Goal: Task Accomplishment & Management: Use online tool/utility

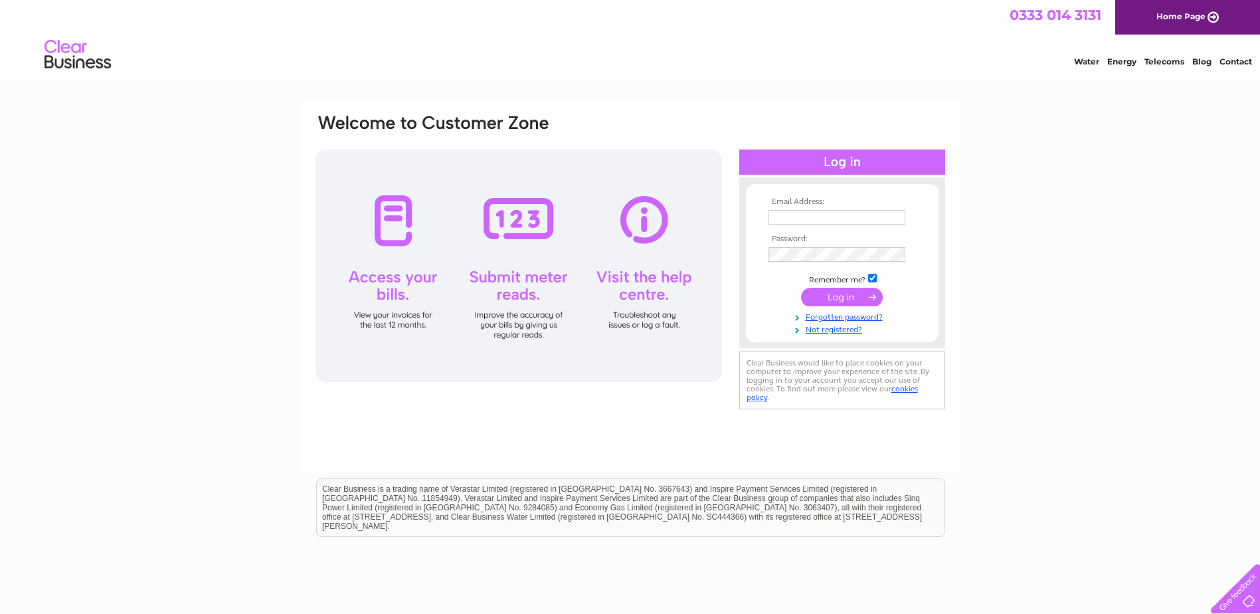
type input "accounts@eriska-hotel.co.uk"
click at [843, 296] on input "submit" at bounding box center [842, 297] width 82 height 19
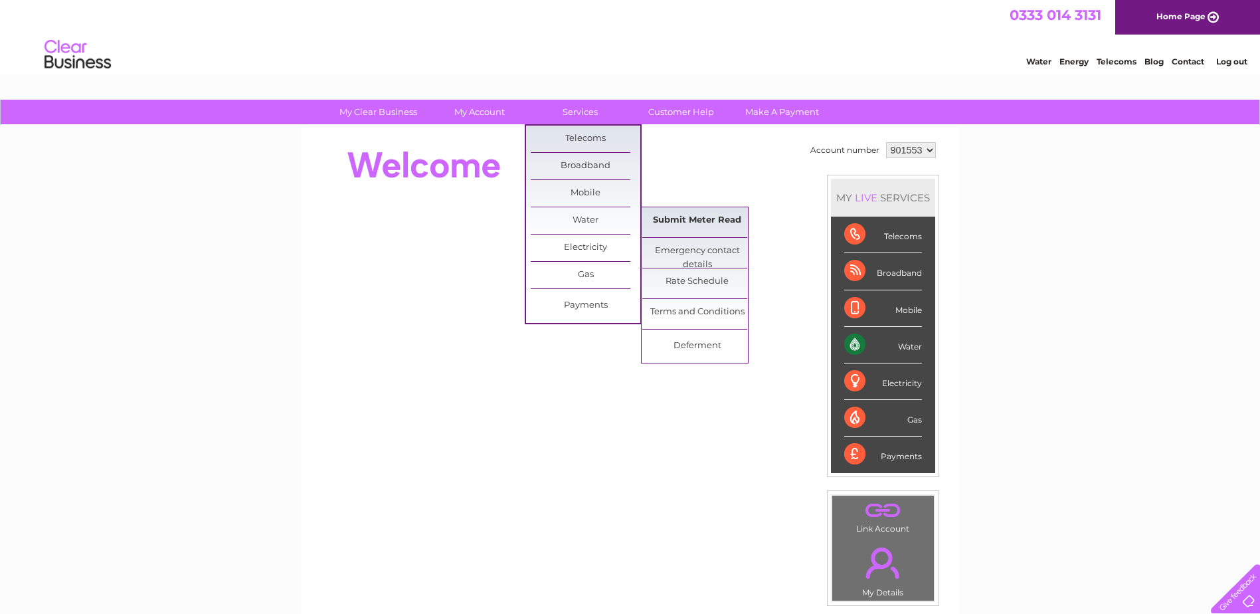
click at [690, 219] on link "Submit Meter Read" at bounding box center [697, 220] width 110 height 27
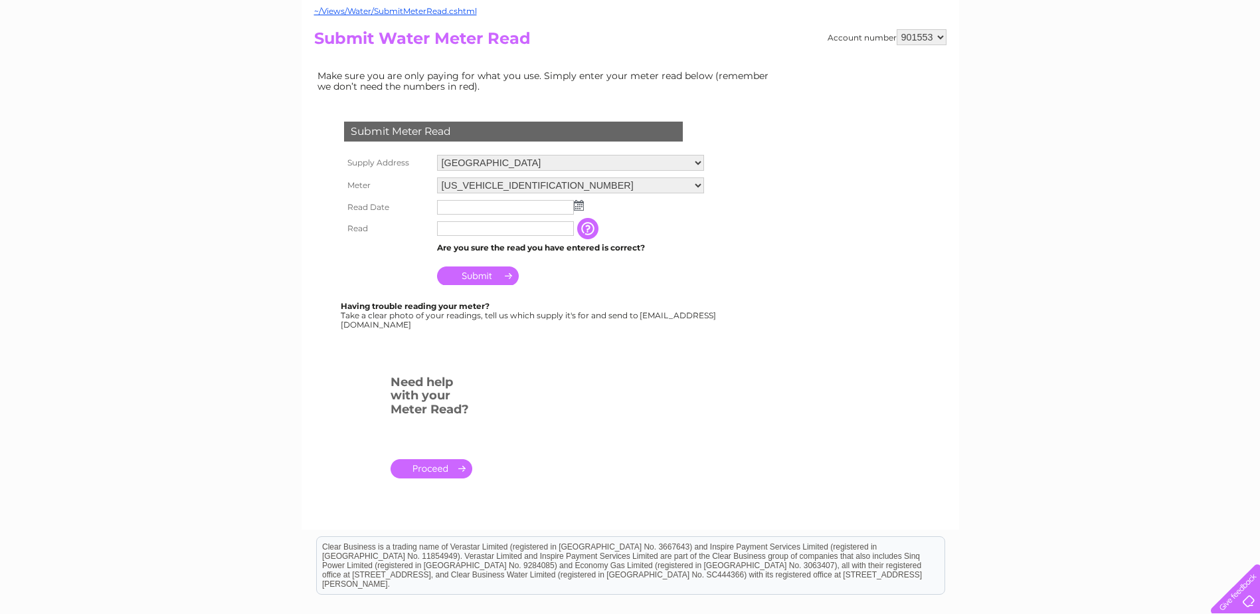
scroll to position [133, 0]
drag, startPoint x: 475, startPoint y: 325, endPoint x: 348, endPoint y: 326, distance: 126.9
click at [348, 326] on div "Having trouble reading your meter? Take a clear photo of your readings, tell us…" at bounding box center [529, 314] width 377 height 27
copy div "Meterread@clearbusiness.co.uk"
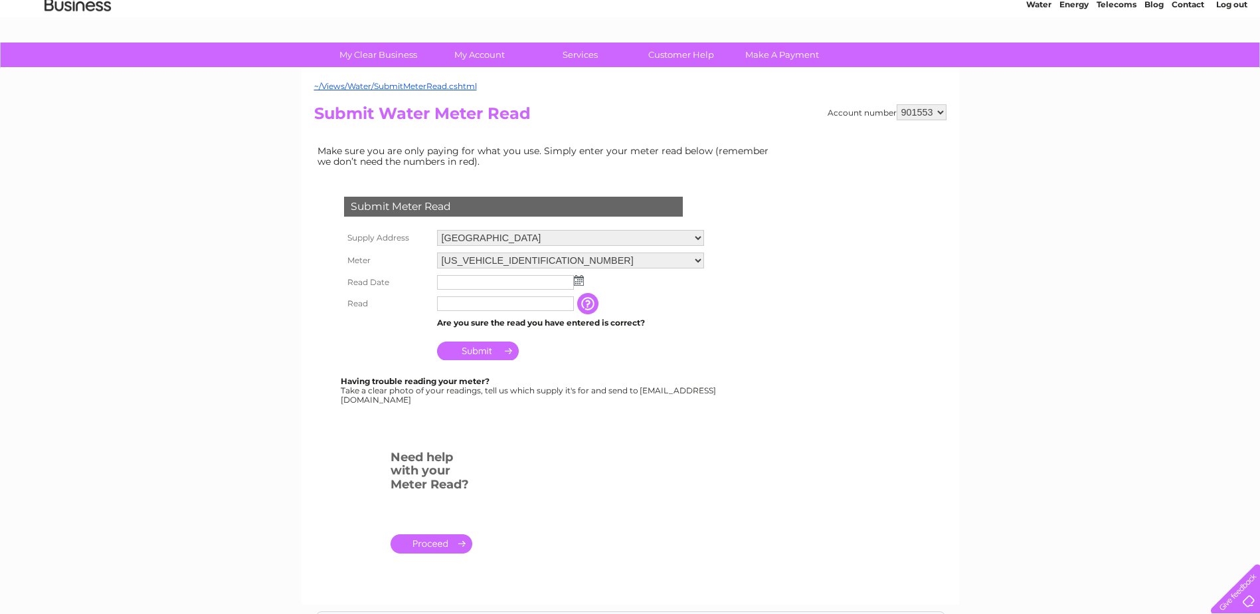
scroll to position [0, 0]
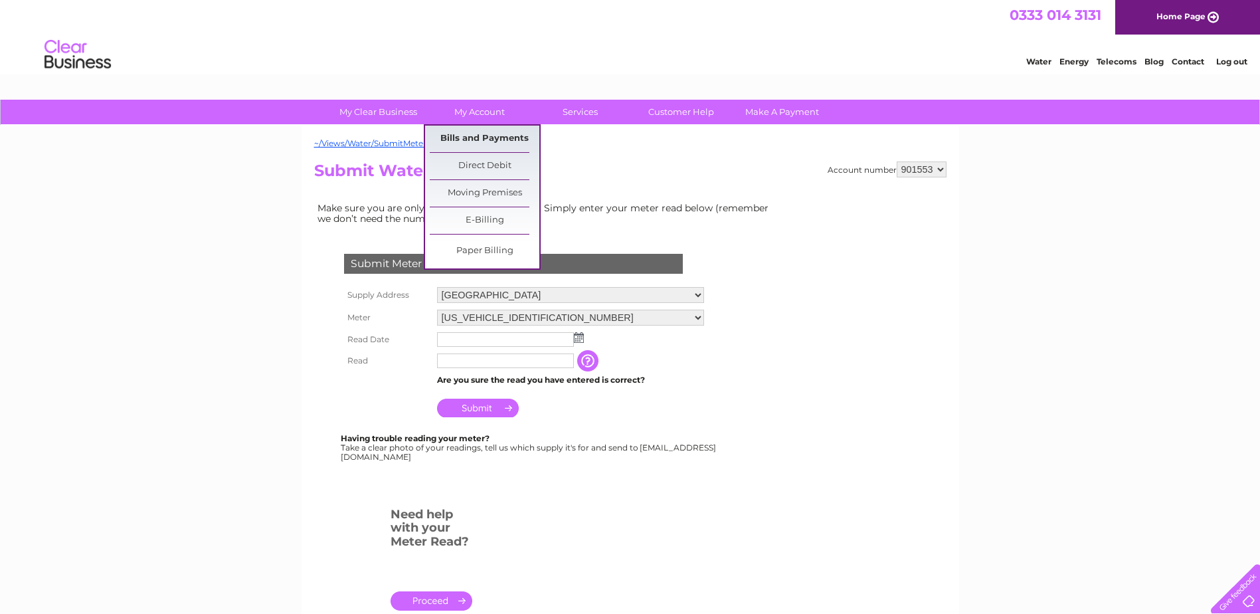
click at [468, 134] on link "Bills and Payments" at bounding box center [485, 139] width 110 height 27
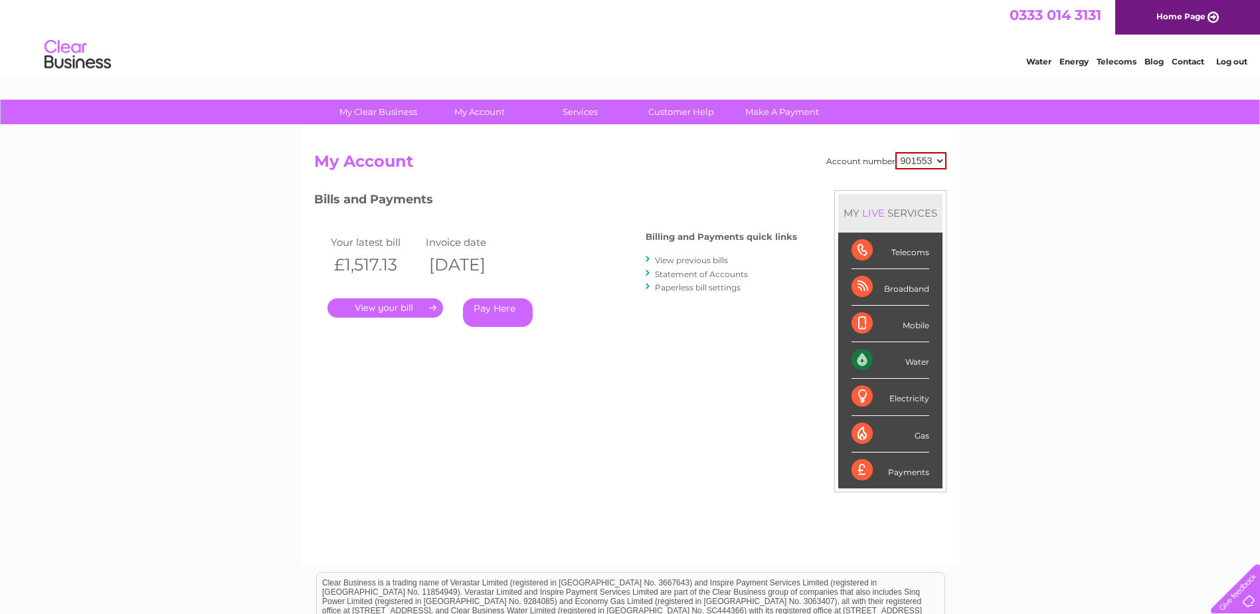
click at [1232, 62] on link "Log out" at bounding box center [1231, 61] width 31 height 10
